Goal: Check status: Check status

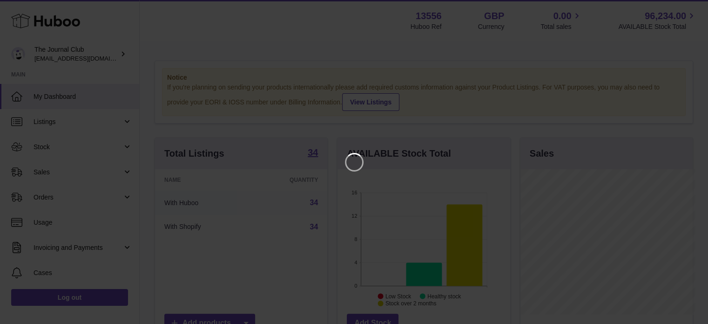
scroll to position [145, 175]
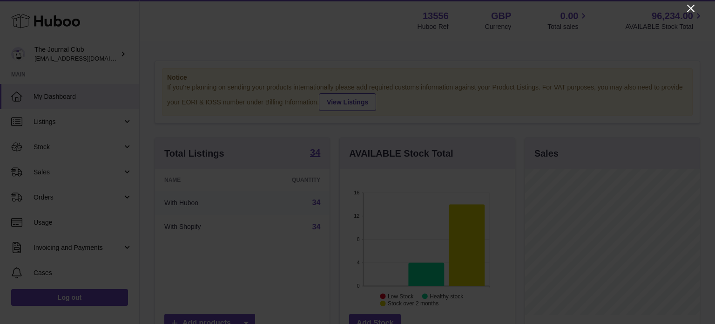
click at [690, 10] on icon "Close" at bounding box center [690, 8] width 11 height 11
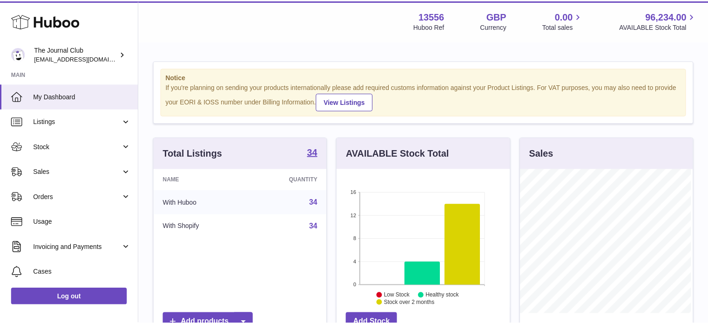
scroll to position [465442, 465415]
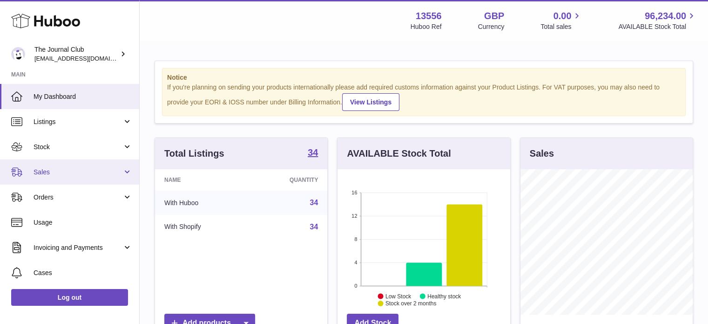
click at [65, 173] on span "Sales" at bounding box center [78, 172] width 89 height 9
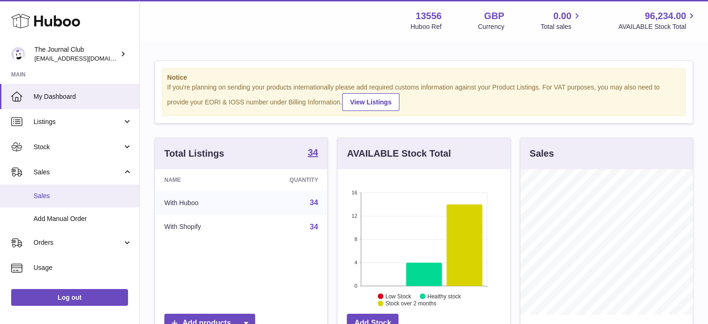
click at [96, 200] on link "Sales" at bounding box center [69, 195] width 139 height 23
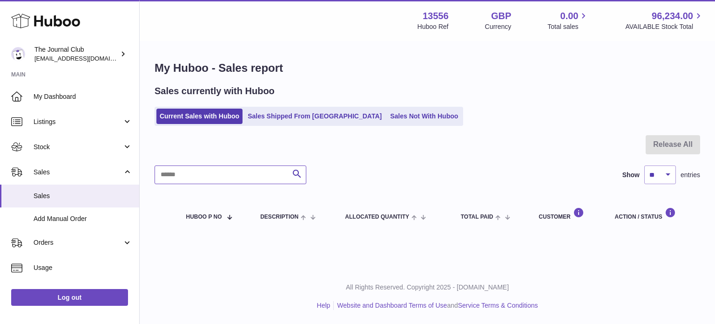
click at [203, 173] on input "text" at bounding box center [231, 174] width 152 height 19
click at [270, 115] on link "Sales Shipped From [GEOGRAPHIC_DATA]" at bounding box center [314, 115] width 141 height 15
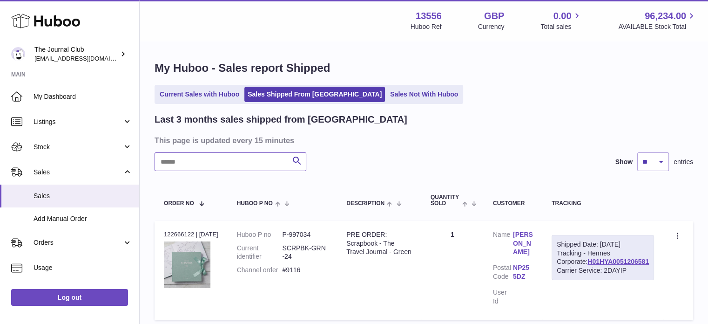
click at [214, 162] on input "text" at bounding box center [231, 161] width 152 height 19
paste input "****"
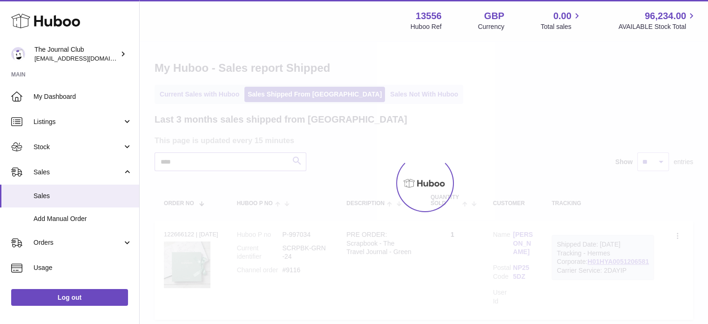
type input "****"
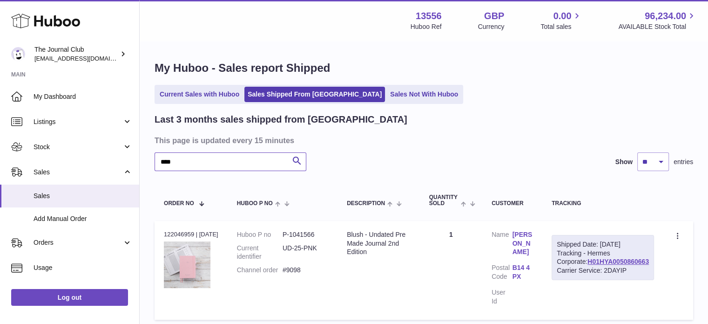
scroll to position [74, 0]
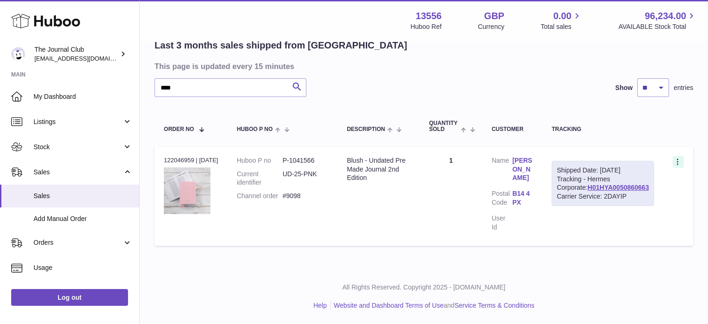
click at [676, 164] on icon at bounding box center [678, 162] width 11 height 9
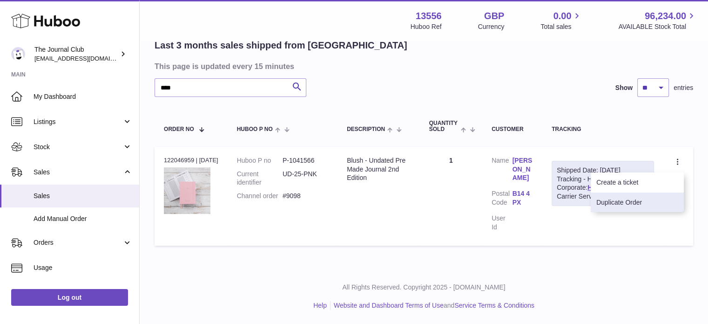
click at [642, 201] on li "Duplicate Order" at bounding box center [637, 202] width 93 height 20
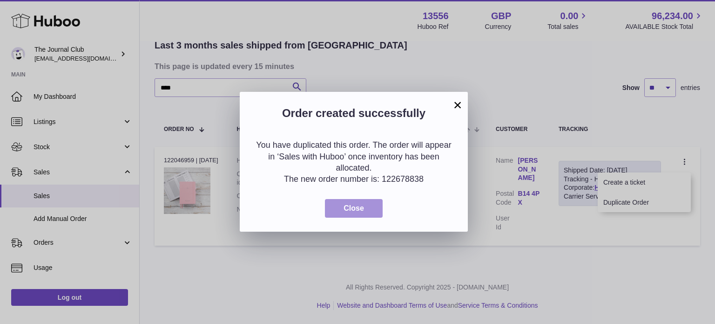
click at [356, 206] on span "Close" at bounding box center [354, 208] width 20 height 8
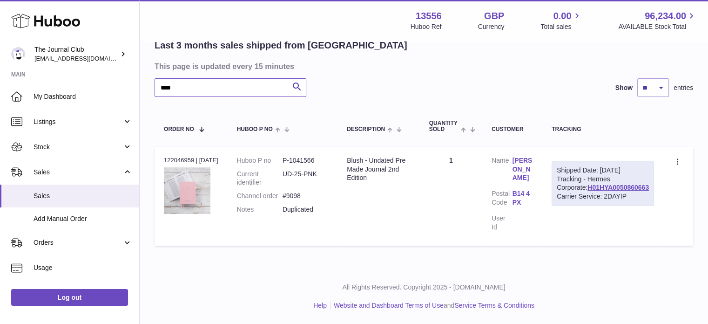
click at [199, 90] on input "****" at bounding box center [231, 87] width 152 height 19
click at [63, 196] on span "Sales" at bounding box center [83, 195] width 99 height 9
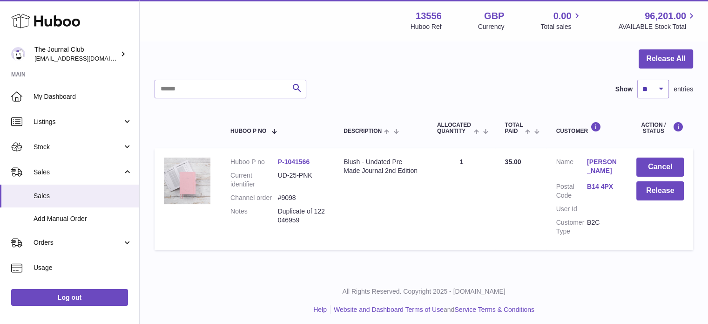
scroll to position [89, 0]
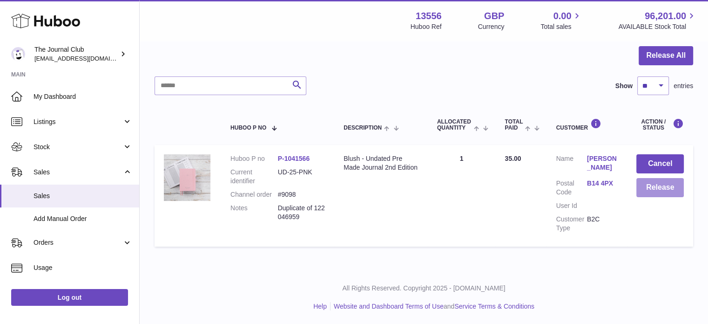
click at [663, 187] on button "Release" at bounding box center [659, 187] width 47 height 19
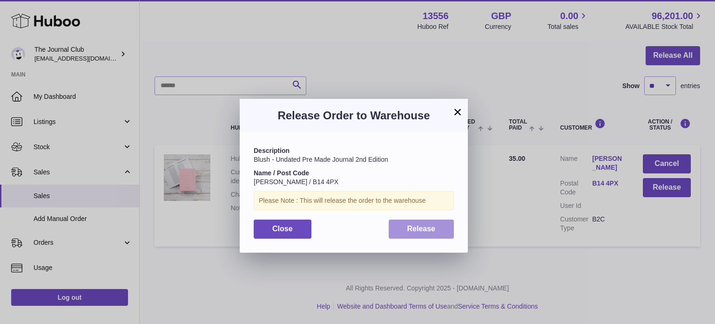
click at [433, 227] on span "Release" at bounding box center [421, 228] width 28 height 8
